Goal: Check status: Check status

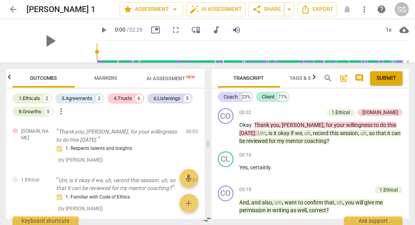
scroll to position [813, 0]
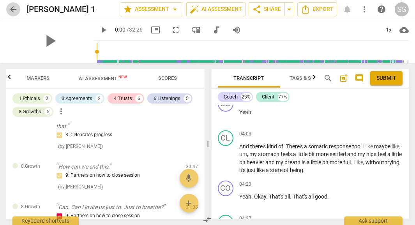
click at [14, 8] on span "arrow_back" at bounding box center [13, 9] width 9 height 9
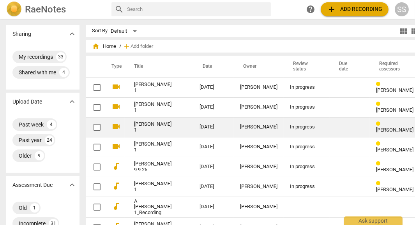
click at [136, 125] on link "[PERSON_NAME] 1" at bounding box center [152, 128] width 37 height 12
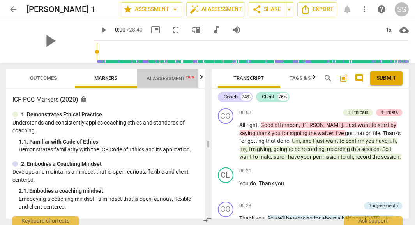
click at [177, 77] on span "AI Assessment New" at bounding box center [171, 79] width 48 height 6
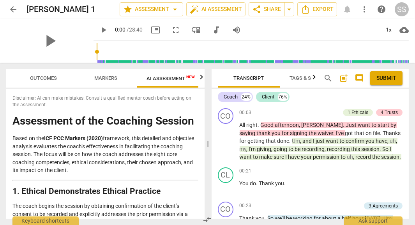
scroll to position [0, 5]
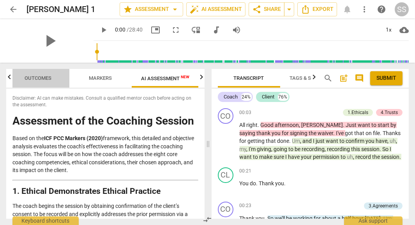
click at [37, 73] on span "Outcomes" at bounding box center [39, 78] width 46 height 11
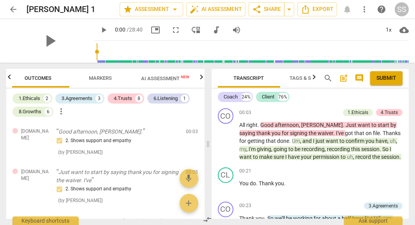
scroll to position [0, 0]
click at [42, 39] on span "play_arrow" at bounding box center [50, 41] width 20 height 20
click at [42, 39] on span "pause" at bounding box center [50, 41] width 20 height 20
type input "2"
